Goal: Information Seeking & Learning: Learn about a topic

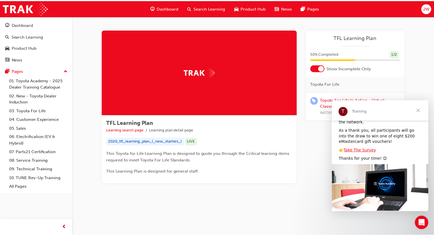
scroll to position [61, 0]
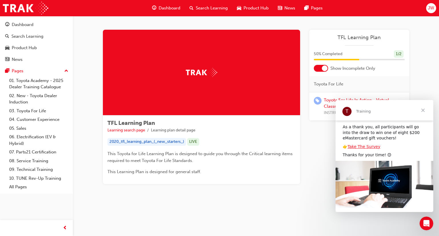
click at [421, 113] on span "Close" at bounding box center [422, 110] width 21 height 21
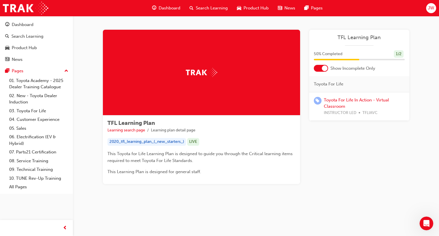
click at [159, 4] on div "Dashboard" at bounding box center [165, 8] width 37 height 12
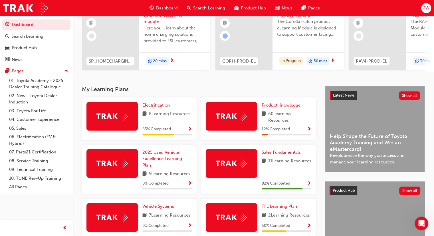
scroll to position [57, 0]
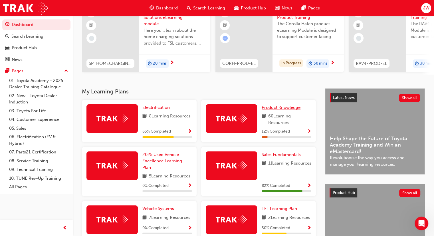
click at [285, 109] on span "Product Knowledge" at bounding box center [281, 107] width 39 height 5
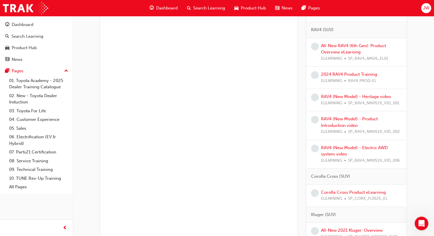
scroll to position [400, 0]
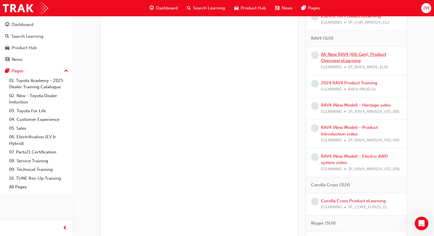
click at [369, 52] on link "All-New RAV4 (6th Gen): Product Overview eLearning" at bounding box center [353, 58] width 65 height 12
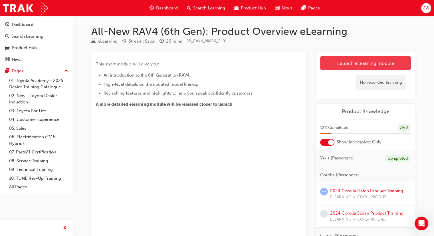
click at [343, 61] on link "Launch eLearning module" at bounding box center [365, 63] width 91 height 14
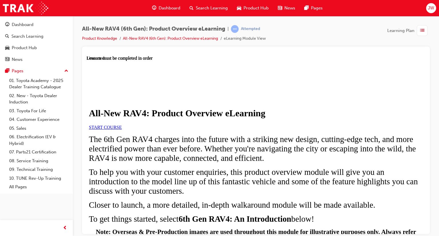
click at [122, 129] on span "START COURSE" at bounding box center [105, 127] width 33 height 5
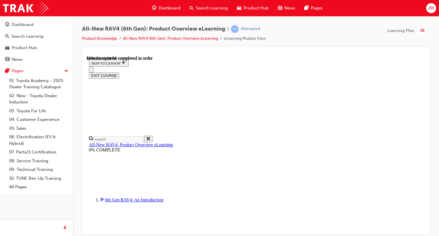
scroll to position [571, 0]
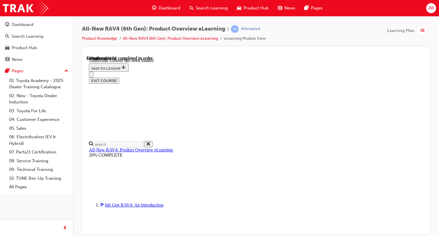
scroll to position [762, 0]
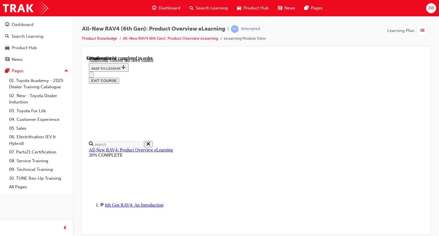
scroll to position [0, 69]
drag, startPoint x: 317, startPoint y: 82, endPoint x: 336, endPoint y: 88, distance: 19.4
drag, startPoint x: 351, startPoint y: 90, endPoint x: 365, endPoint y: 91, distance: 14.0
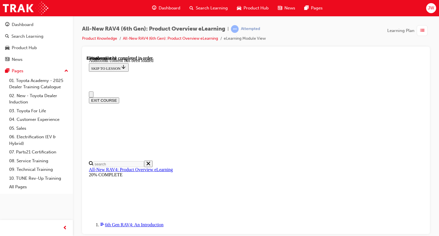
scroll to position [0, 9]
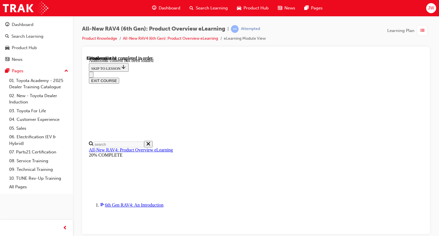
drag, startPoint x: 294, startPoint y: 220, endPoint x: 301, endPoint y: 217, distance: 7.5
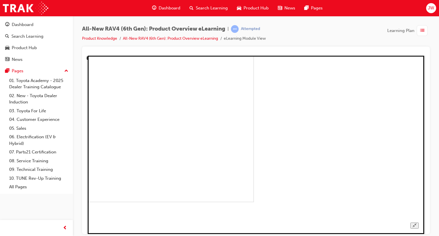
click at [417, 222] on button "Unzoom image" at bounding box center [414, 225] width 8 height 6
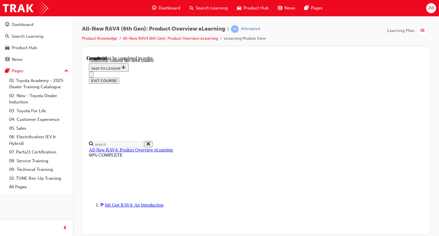
scroll to position [392, 0]
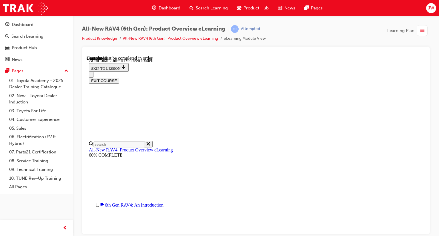
scroll to position [134, 0]
radio input "true"
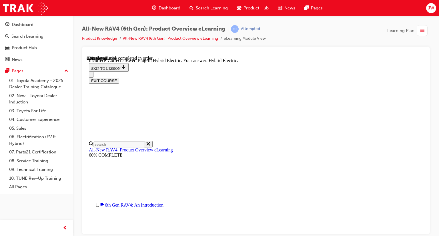
scroll to position [205, 0]
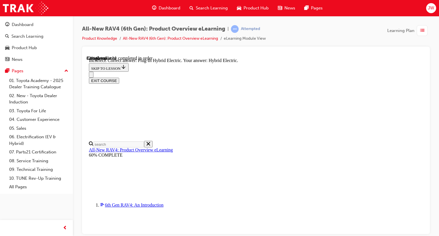
radio input "true"
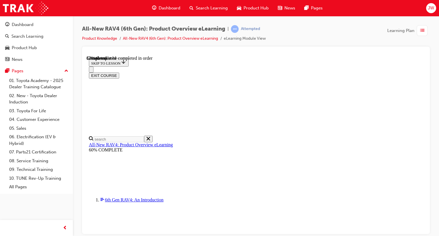
scroll to position [143, 0]
checkbox input "true"
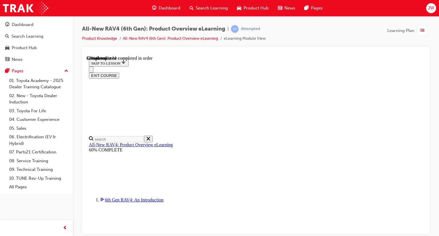
checkbox input "true"
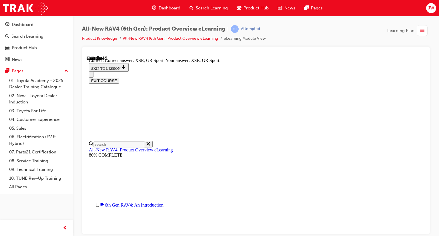
scroll to position [224, 0]
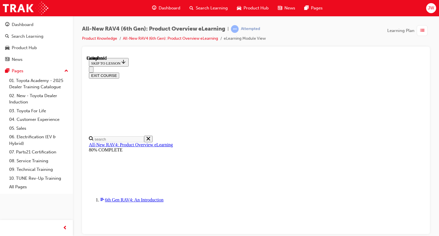
scroll to position [136, 0]
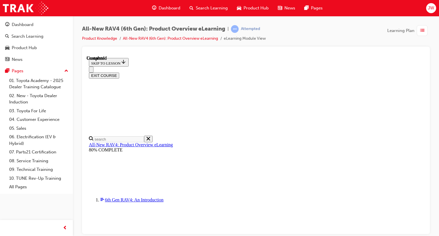
scroll to position [170, 0]
radio input "true"
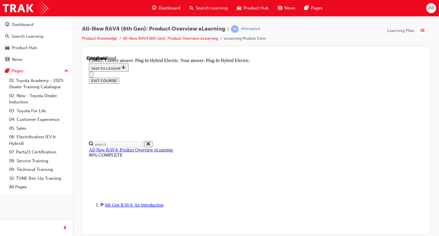
scroll to position [205, 0]
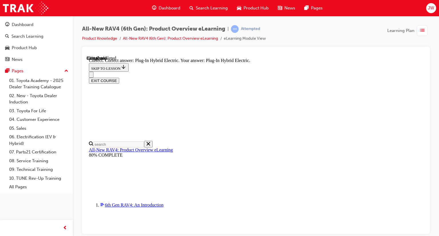
radio input "true"
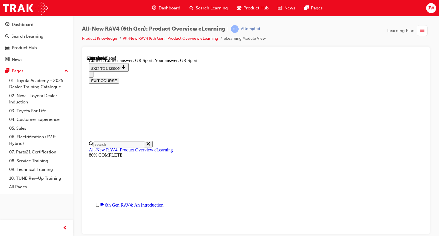
scroll to position [231, 0]
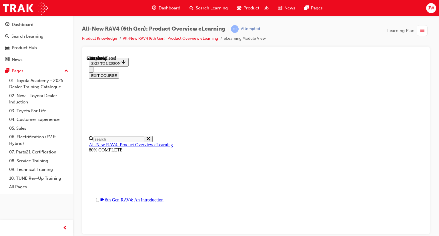
scroll to position [143, 0]
checkbox input "true"
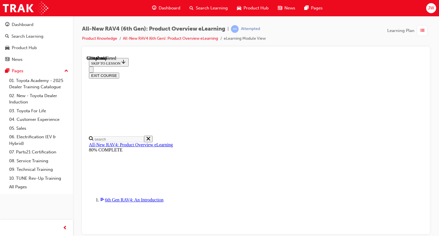
checkbox input "true"
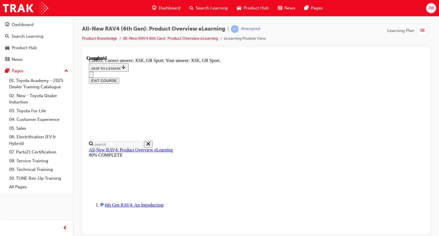
scroll to position [224, 0]
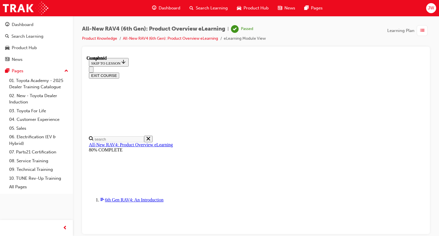
scroll to position [136, 0]
drag, startPoint x: 303, startPoint y: 217, endPoint x: 310, endPoint y: 216, distance: 6.4
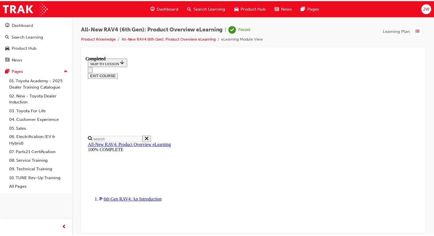
scroll to position [217, 0]
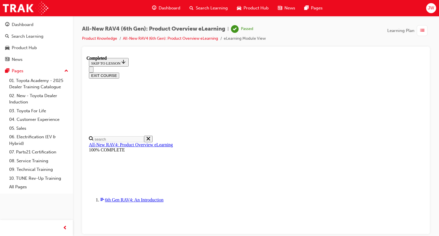
click at [159, 8] on span "Dashboard" at bounding box center [169, 8] width 22 height 7
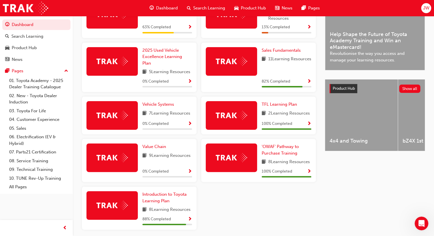
scroll to position [171, 0]
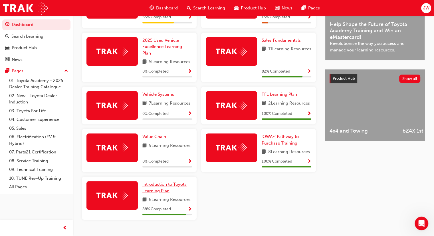
click at [162, 193] on span "Introduction to Toyota Learning Plan" at bounding box center [165, 188] width 44 height 12
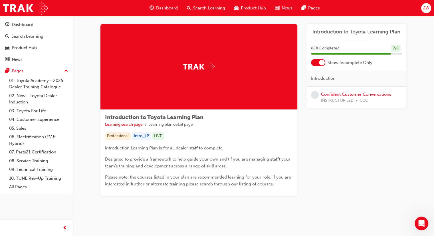
scroll to position [7, 0]
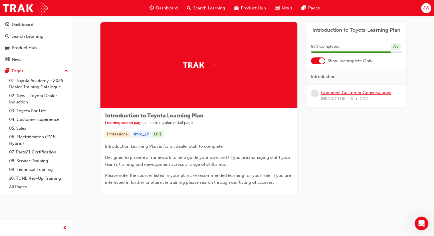
click at [382, 93] on link "Confident Customer Conversations" at bounding box center [356, 92] width 70 height 5
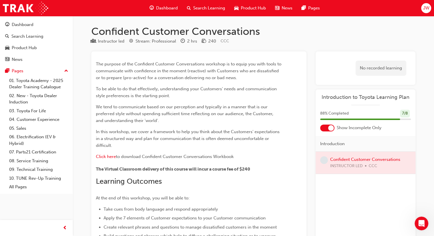
click at [160, 8] on span "Dashboard" at bounding box center [167, 8] width 22 height 7
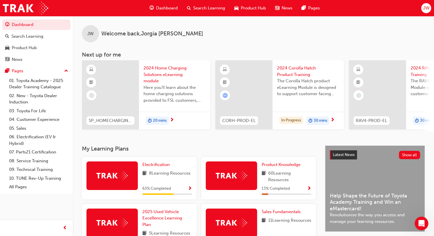
click at [170, 118] on span "next-icon" at bounding box center [172, 120] width 4 height 5
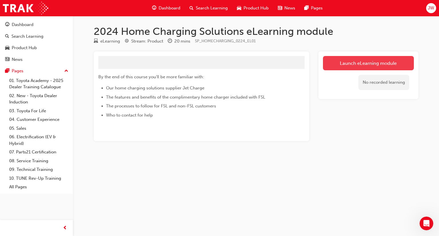
click at [398, 60] on link "Launch eLearning module" at bounding box center [368, 63] width 91 height 14
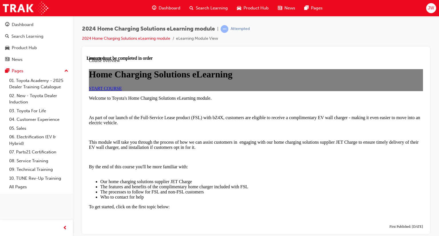
click at [122, 91] on link "START COURSE" at bounding box center [105, 88] width 33 height 5
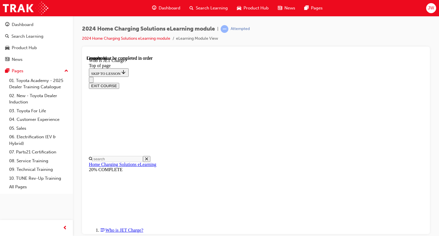
scroll to position [108, 0]
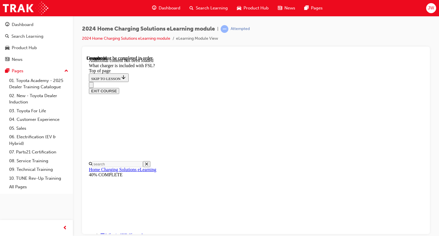
scroll to position [838, 0]
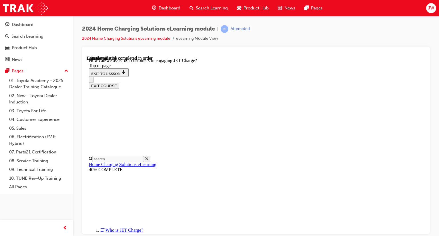
scroll to position [85, 0]
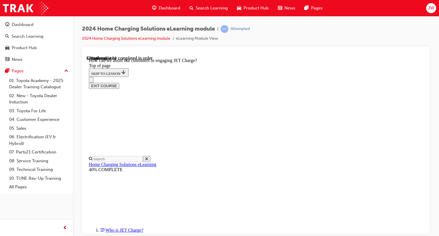
scroll to position [1213, 0]
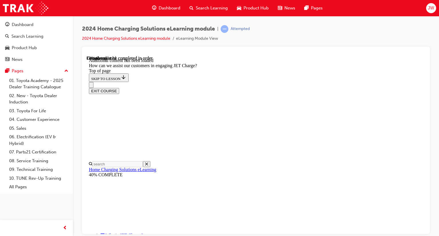
scroll to position [1359, 0]
drag, startPoint x: 274, startPoint y: 161, endPoint x: 293, endPoint y: 164, distance: 19.2
drag, startPoint x: 262, startPoint y: 64, endPoint x: 282, endPoint y: 178, distance: 115.8
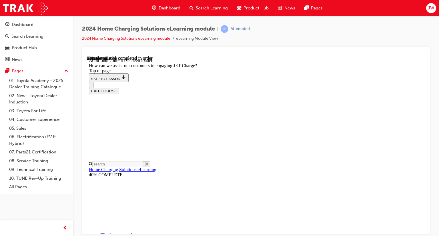
drag, startPoint x: 246, startPoint y: 77, endPoint x: 264, endPoint y: 113, distance: 40.9
drag, startPoint x: 233, startPoint y: 79, endPoint x: 250, endPoint y: 81, distance: 16.8
drag, startPoint x: 248, startPoint y: 213, endPoint x: 269, endPoint y: 213, distance: 21.4
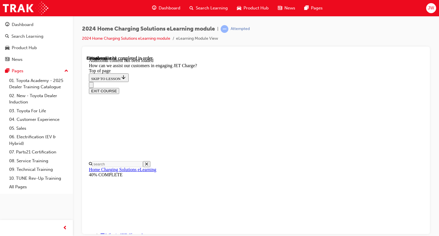
scroll to position [1463, 0]
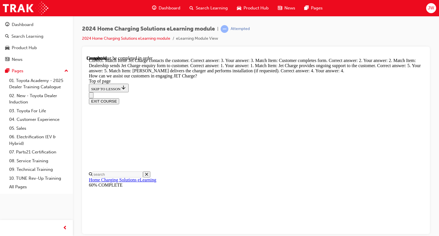
scroll to position [1635, 0]
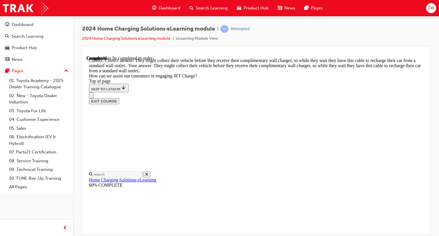
scroll to position [1731, 0]
drag, startPoint x: 304, startPoint y: 226, endPoint x: 307, endPoint y: 221, distance: 6.7
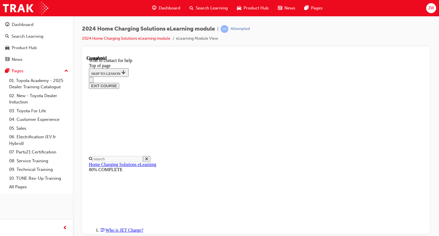
scroll to position [771, 0]
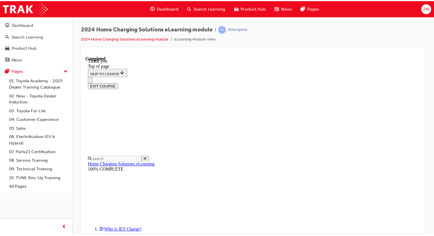
scroll to position [194, 0]
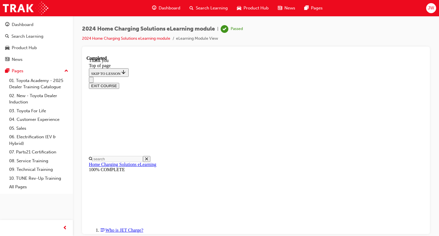
click at [163, 6] on span "Dashboard" at bounding box center [169, 8] width 22 height 7
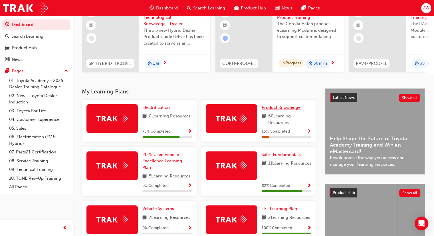
scroll to position [86, 0]
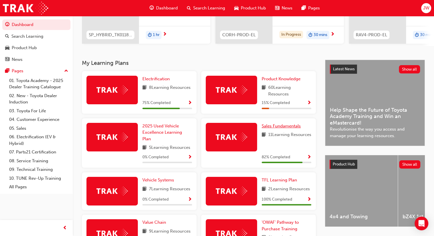
click at [286, 129] on span "Sales Fundamentals" at bounding box center [281, 125] width 39 height 5
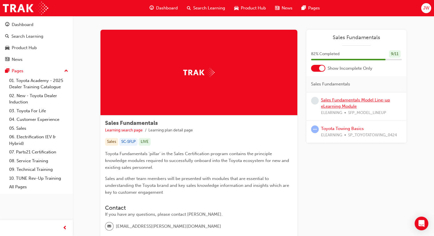
click at [351, 98] on link "Sales Fundamentals Model Line-up eLearning Module" at bounding box center [355, 103] width 69 height 12
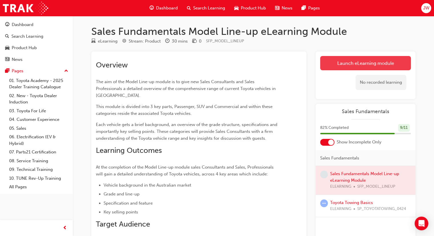
click at [342, 62] on link "Launch eLearning module" at bounding box center [365, 63] width 91 height 14
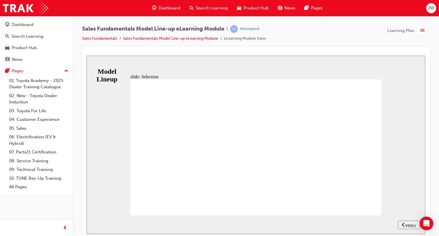
drag, startPoint x: 251, startPoint y: 166, endPoint x: 255, endPoint y: 166, distance: 4.3
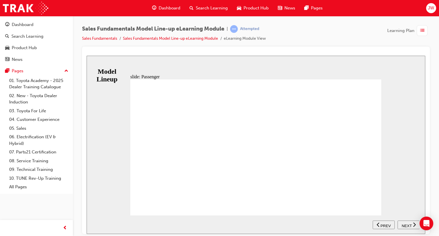
click at [417, 226] on div "NEXT" at bounding box center [409, 225] width 18 height 6
click at [407, 224] on span "NEXT" at bounding box center [406, 225] width 10 height 4
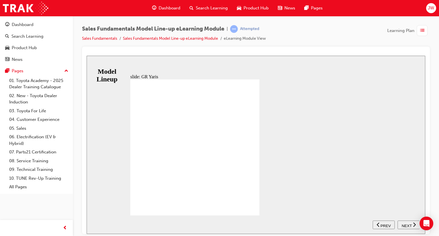
click at [403, 224] on nav "SUBMIT NEXT PREV" at bounding box center [395, 224] width 47 height 19
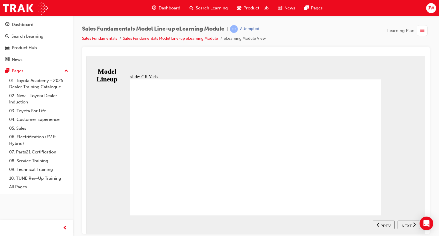
click at [408, 224] on nav "SUBMIT NEXT PREV" at bounding box center [395, 224] width 47 height 19
click at [405, 226] on nav "SUBMIT NEXT PREV" at bounding box center [395, 224] width 47 height 19
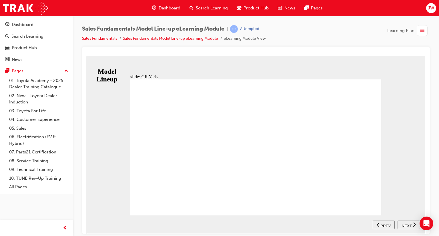
drag, startPoint x: 221, startPoint y: 89, endPoint x: 218, endPoint y: 91, distance: 4.2
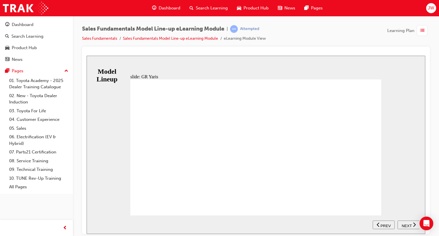
click at [416, 224] on div "NEXT" at bounding box center [409, 225] width 18 height 6
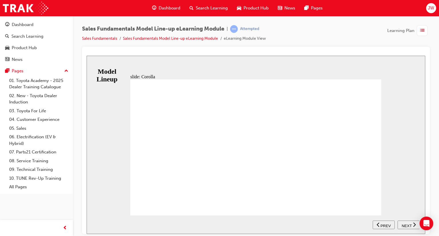
drag, startPoint x: 412, startPoint y: 227, endPoint x: 407, endPoint y: 227, distance: 5.1
click at [412, 227] on button "NEXT" at bounding box center [408, 224] width 22 height 9
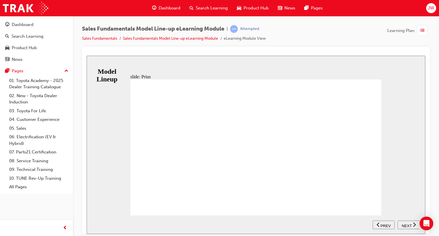
drag, startPoint x: 368, startPoint y: 205, endPoint x: 372, endPoint y: 208, distance: 4.9
click at [368, 205] on div "RANGE PRIUS PRIUS i-Tech Table with 3 columns and 1 rows HYBRID correct icon 1 …" at bounding box center [255, 149] width 251 height 141
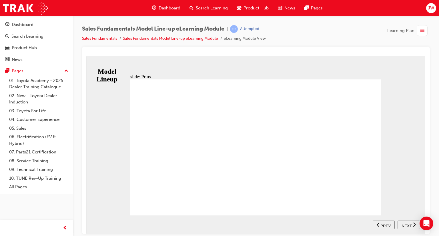
drag, startPoint x: 408, startPoint y: 228, endPoint x: 405, endPoint y: 223, distance: 5.9
click at [408, 227] on button "NEXT" at bounding box center [408, 224] width 22 height 9
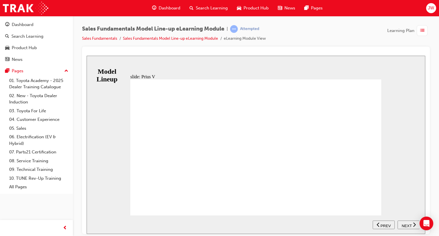
click at [406, 224] on span "NEXT" at bounding box center [406, 225] width 10 height 4
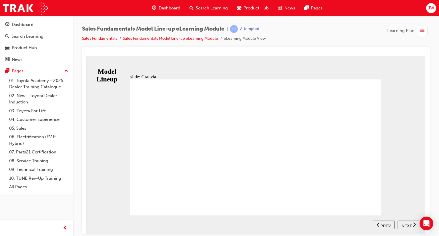
click at [404, 222] on div "NEXT" at bounding box center [409, 225] width 18 height 6
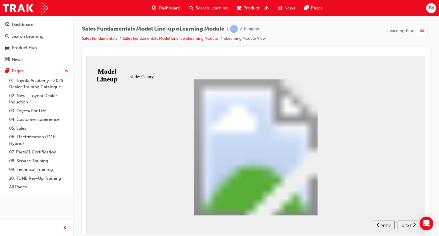
click at [410, 227] on button "NEXT" at bounding box center [408, 224] width 22 height 9
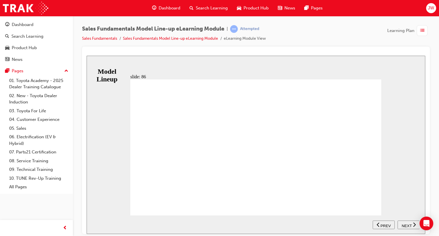
click at [403, 225] on span "NEXT" at bounding box center [406, 225] width 10 height 4
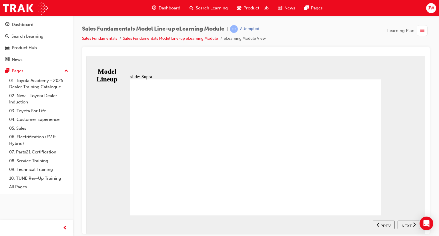
click at [406, 224] on span "NEXT" at bounding box center [406, 225] width 10 height 4
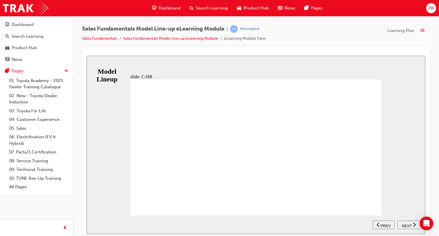
drag, startPoint x: 327, startPoint y: 161, endPoint x: 335, endPoint y: 170, distance: 12.2
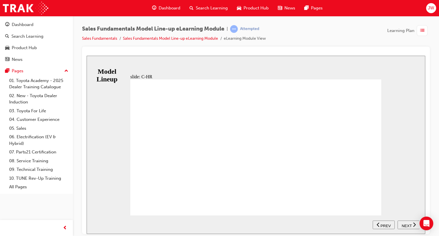
click at [406, 227] on button "NEXT" at bounding box center [408, 224] width 22 height 9
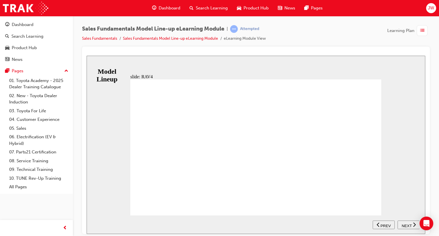
click at [400, 225] on div "NEXT" at bounding box center [409, 225] width 18 height 6
drag, startPoint x: 408, startPoint y: 226, endPoint x: 401, endPoint y: 215, distance: 12.6
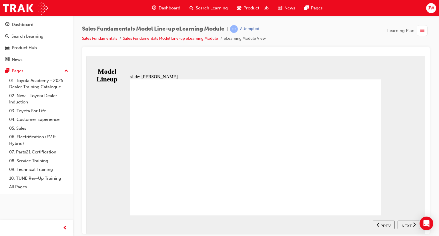
click at [407, 226] on span "NEXT" at bounding box center [406, 225] width 10 height 4
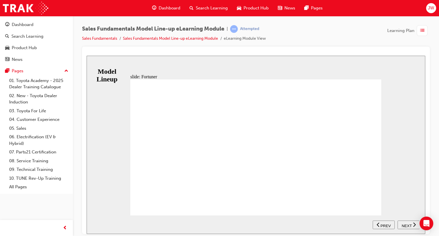
click at [403, 224] on span "NEXT" at bounding box center [406, 225] width 10 height 4
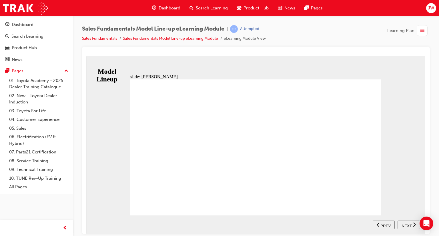
click at [403, 223] on span "NEXT" at bounding box center [406, 225] width 10 height 4
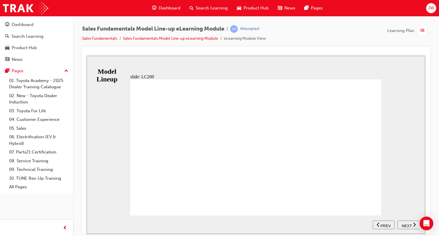
click at [410, 224] on span "NEXT" at bounding box center [406, 225] width 10 height 4
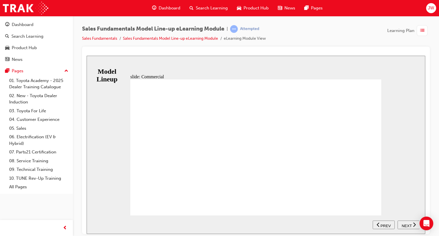
click at [400, 223] on div "NEXT" at bounding box center [409, 225] width 18 height 6
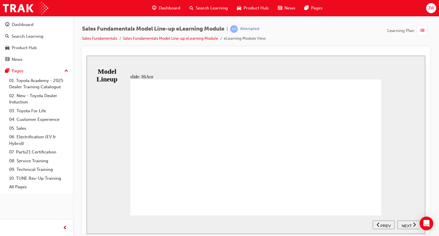
click at [370, 206] on div "PRODUCT INSIGHT The new HiAce van and Commuter is designed to undertake a large…" at bounding box center [255, 149] width 251 height 141
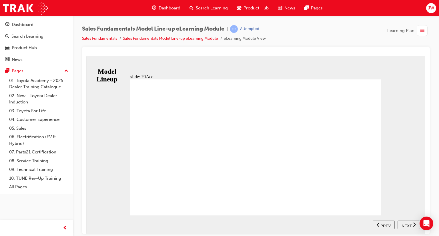
click at [403, 224] on span "NEXT" at bounding box center [406, 225] width 10 height 4
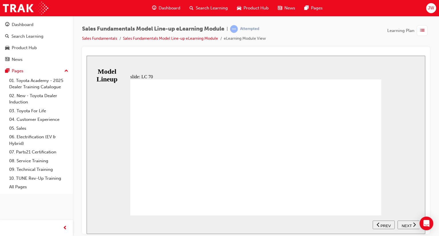
click at [373, 204] on div "PRODUCT INSIGHT In terms of equipment and features LC70 is sparsely equipped as…" at bounding box center [255, 149] width 251 height 141
click at [408, 223] on span "NEXT" at bounding box center [406, 225] width 10 height 4
drag, startPoint x: 152, startPoint y: 206, endPoint x: 164, endPoint y: 212, distance: 13.0
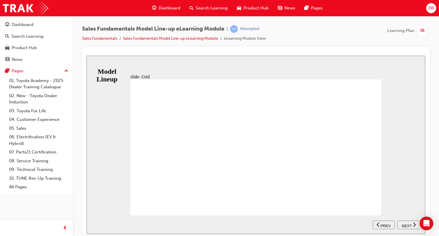
type input "0"
drag, startPoint x: 158, startPoint y: 207, endPoint x: 136, endPoint y: 215, distance: 22.9
click at [136, 215] on div "slide: Grid Table with 10 columns and 4 rows ADR81/02 4 5 6 7 8 9 10 11 Group 4…" at bounding box center [256, 144] width 338 height 178
click at [408, 226] on span "NEXT" at bounding box center [406, 225] width 10 height 4
click at [407, 225] on span "NEXT" at bounding box center [406, 225] width 10 height 4
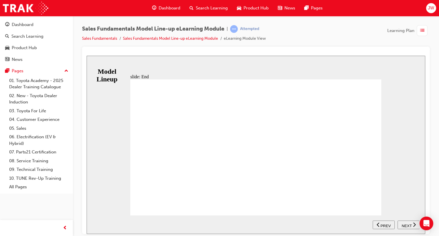
click at [407, 225] on span "NEXT" at bounding box center [406, 225] width 10 height 4
click at [406, 224] on span "NEXT" at bounding box center [406, 225] width 10 height 4
click at [407, 224] on span "NEXT" at bounding box center [406, 225] width 10 height 4
click at [164, 6] on span "Dashboard" at bounding box center [169, 8] width 22 height 7
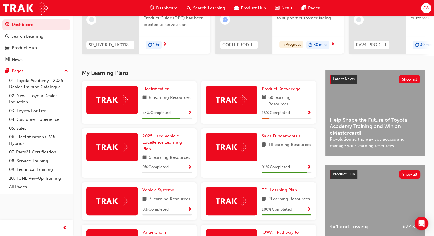
scroll to position [86, 0]
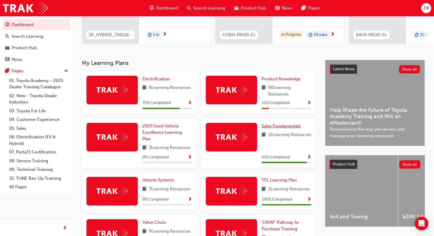
click at [286, 129] on span "Sales Fundamentals" at bounding box center [281, 125] width 39 height 5
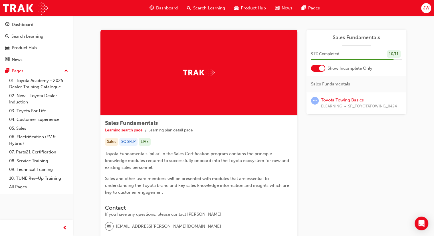
click at [339, 100] on link "Toyota Towing Basics" at bounding box center [342, 99] width 43 height 5
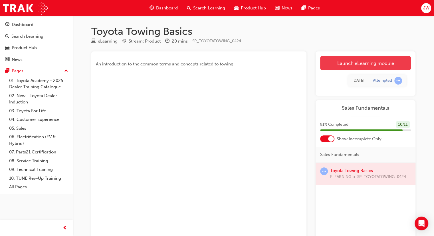
click at [342, 63] on link "Launch eLearning module" at bounding box center [365, 63] width 91 height 14
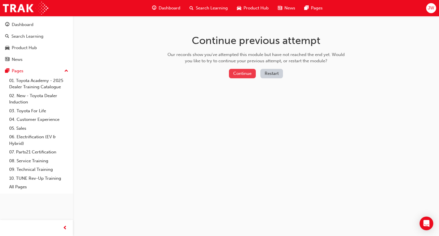
click at [235, 72] on button "Continue" at bounding box center [242, 73] width 27 height 9
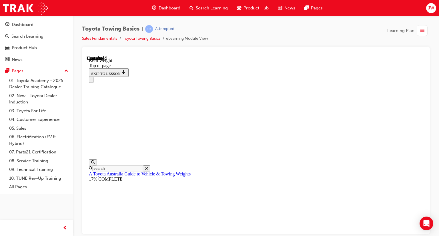
scroll to position [240, 0]
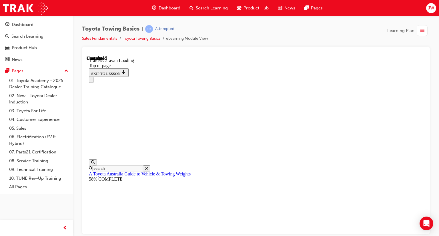
scroll to position [838, 0]
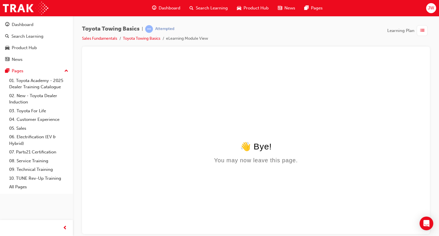
drag, startPoint x: 232, startPoint y: 119, endPoint x: 232, endPoint y: 122, distance: 3.7
click at [232, 119] on html "👋 Bye! You may now leave this page." at bounding box center [256, 110] width 338 height 110
click at [170, 8] on span "Dashboard" at bounding box center [169, 8] width 22 height 7
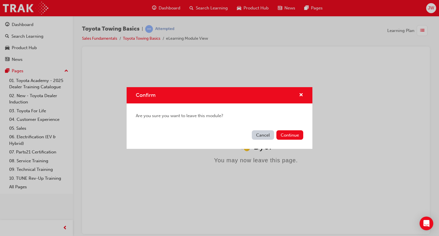
click at [256, 133] on button "Cancel" at bounding box center [263, 134] width 22 height 9
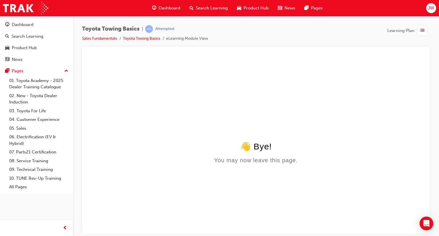
click at [414, 166] on html "👋 Bye! You may now leave this page." at bounding box center [256, 110] width 338 height 110
click at [417, 29] on div "button" at bounding box center [421, 30] width 11 height 11
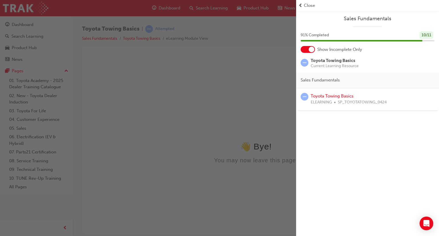
click at [304, 4] on span "Close" at bounding box center [309, 5] width 11 height 7
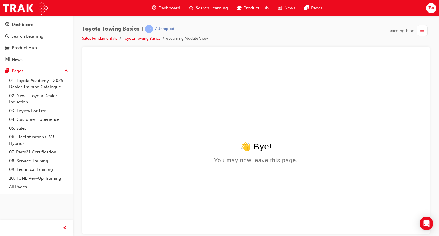
click at [296, 140] on html "👋 Bye! You may now leave this page." at bounding box center [256, 110] width 338 height 110
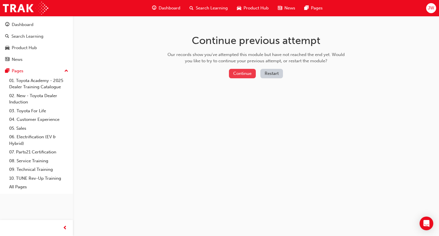
click at [238, 73] on button "Continue" at bounding box center [242, 73] width 27 height 9
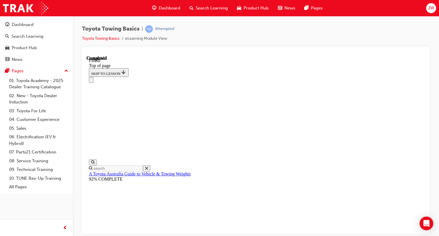
scroll to position [103, 0]
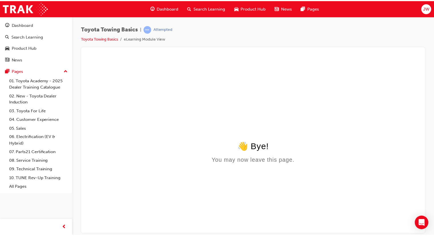
scroll to position [0, 0]
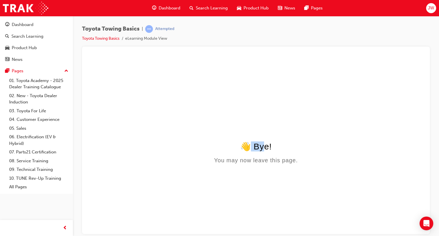
drag, startPoint x: 248, startPoint y: 146, endPoint x: 267, endPoint y: 149, distance: 19.2
click at [267, 149] on div "👋 Bye!" at bounding box center [256, 146] width 334 height 10
click at [295, 150] on div "👋 Bye!" at bounding box center [256, 146] width 334 height 10
click at [65, 70] on span "up-icon" at bounding box center [66, 70] width 4 height 7
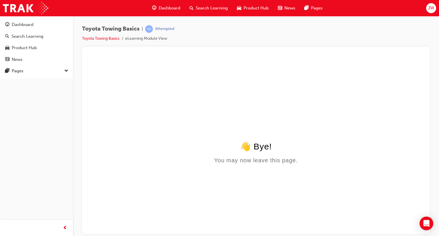
click at [173, 12] on div "Dashboard" at bounding box center [165, 8] width 37 height 12
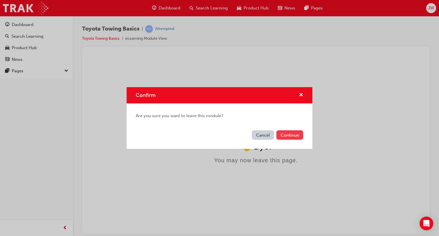
click at [290, 138] on button "Continue" at bounding box center [289, 134] width 27 height 9
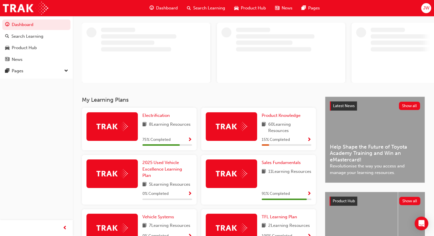
scroll to position [57, 0]
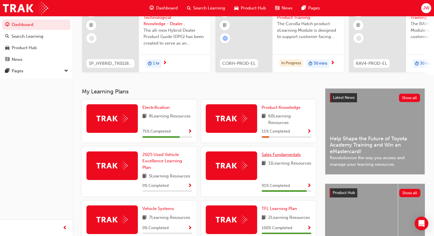
click at [287, 157] on span "Sales Fundamentals" at bounding box center [281, 154] width 39 height 5
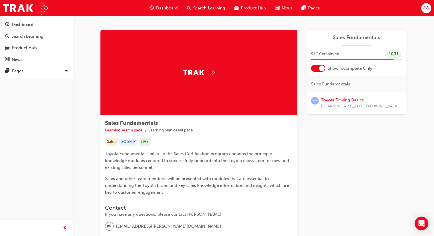
click at [352, 101] on link "Toyota Towing Basics" at bounding box center [342, 99] width 43 height 5
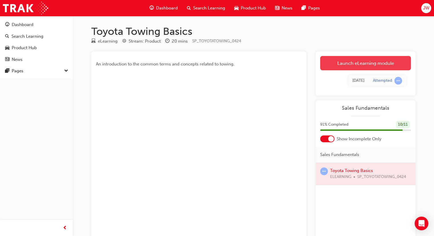
click at [378, 63] on link "Launch eLearning module" at bounding box center [365, 63] width 91 height 14
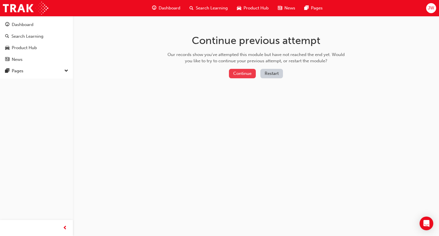
click at [244, 70] on button "Continue" at bounding box center [242, 73] width 27 height 9
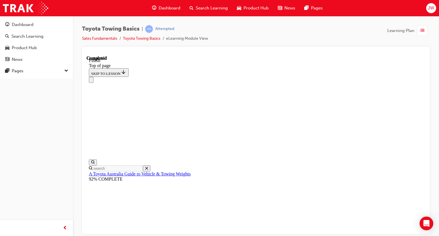
scroll to position [18, 0]
drag, startPoint x: 131, startPoint y: 227, endPoint x: 135, endPoint y: 224, distance: 5.7
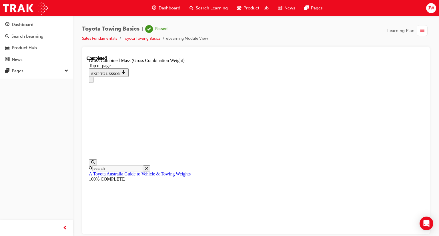
scroll to position [298, 0]
drag, startPoint x: 288, startPoint y: 225, endPoint x: 297, endPoint y: 223, distance: 10.0
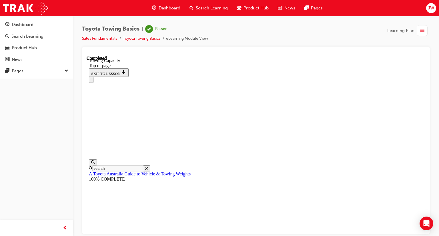
scroll to position [217, 0]
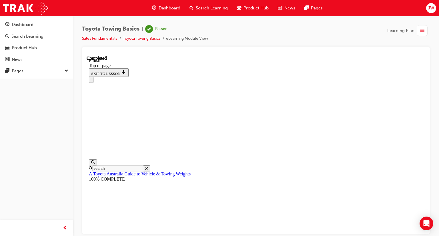
scroll to position [127, 0]
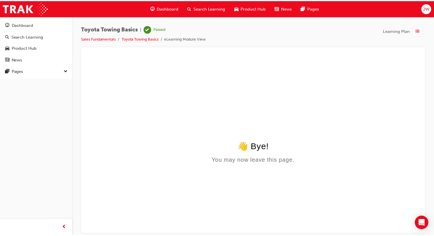
scroll to position [0, 0]
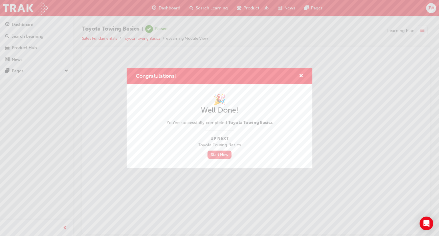
click at [220, 156] on link "Start Now" at bounding box center [219, 154] width 24 height 8
click at [299, 77] on span "cross-icon" at bounding box center [301, 76] width 4 height 5
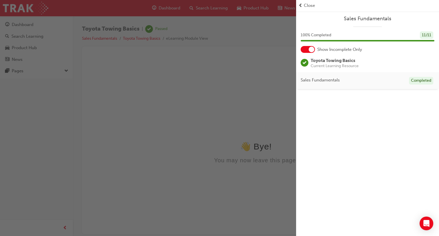
click at [235, 96] on div "button" at bounding box center [148, 118] width 296 height 236
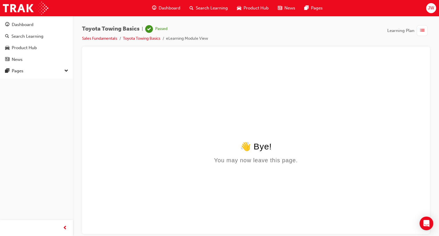
click at [164, 12] on div "Dashboard" at bounding box center [165, 8] width 37 height 12
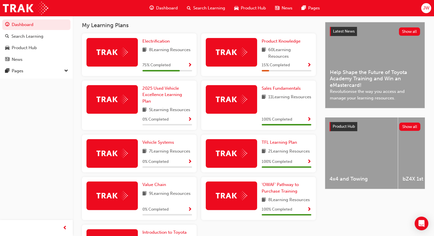
scroll to position [114, 0]
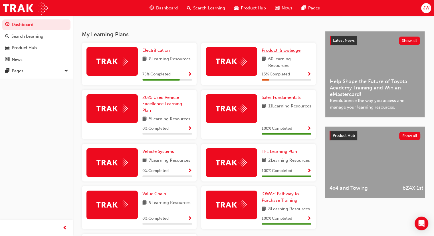
click at [281, 51] on span "Product Knowledge" at bounding box center [281, 50] width 39 height 5
